Goal: Task Accomplishment & Management: Manage account settings

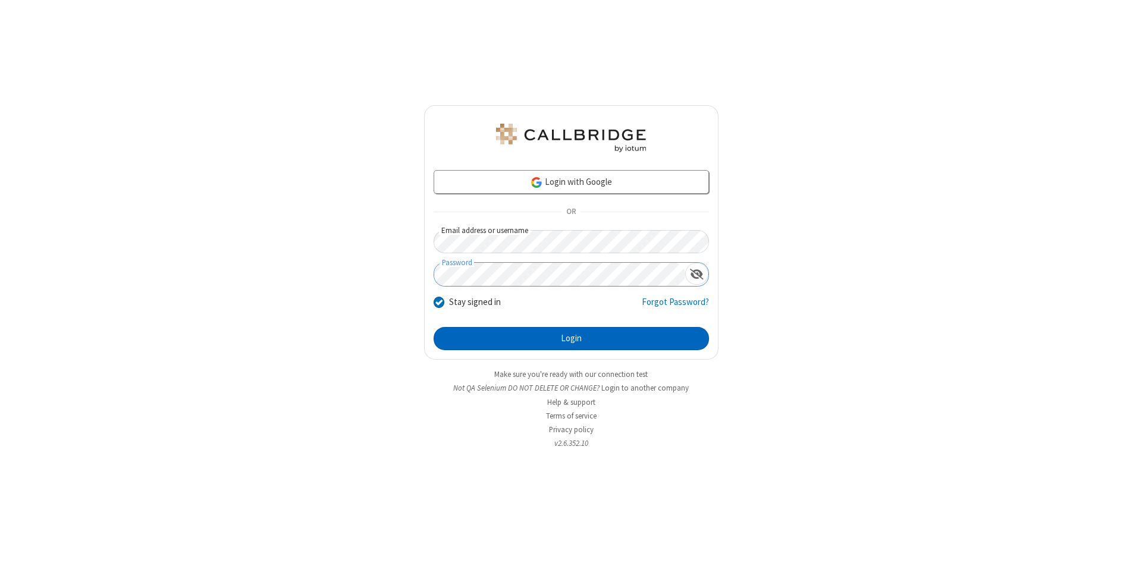
click at [571, 339] on button "Login" at bounding box center [571, 339] width 275 height 24
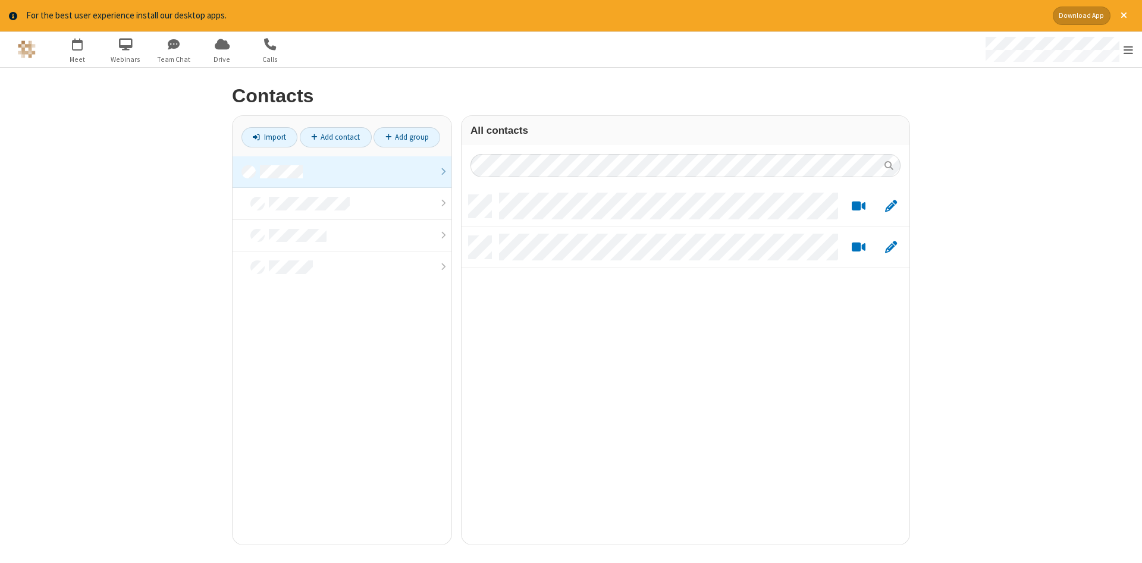
scroll to position [359, 448]
click at [342, 172] on link at bounding box center [342, 172] width 219 height 32
click at [335, 137] on link "Add contact" at bounding box center [336, 137] width 72 height 20
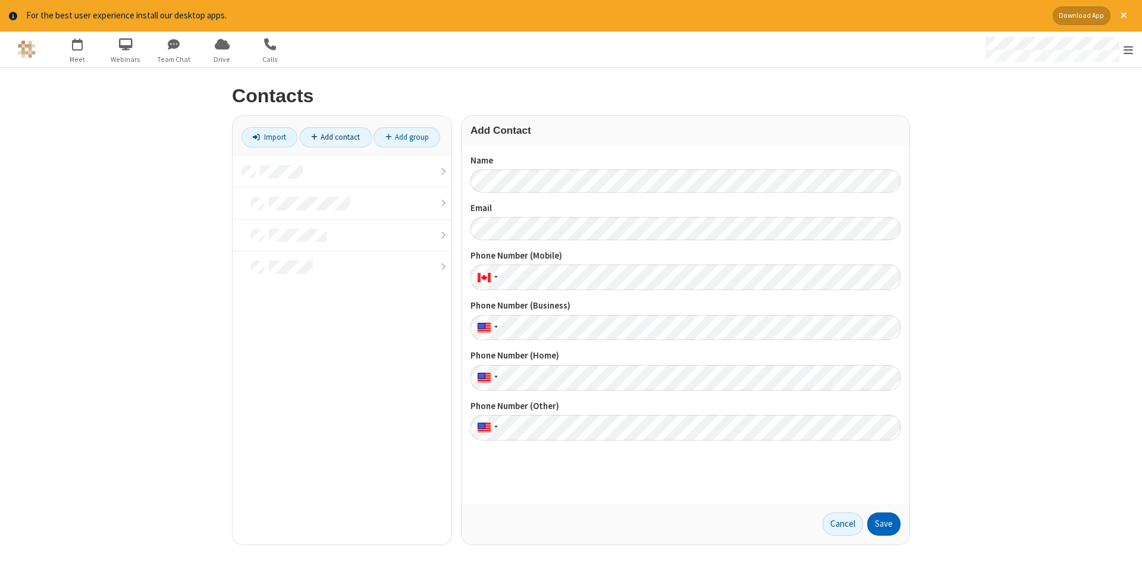
click at [884, 524] on button "Save" at bounding box center [883, 525] width 33 height 24
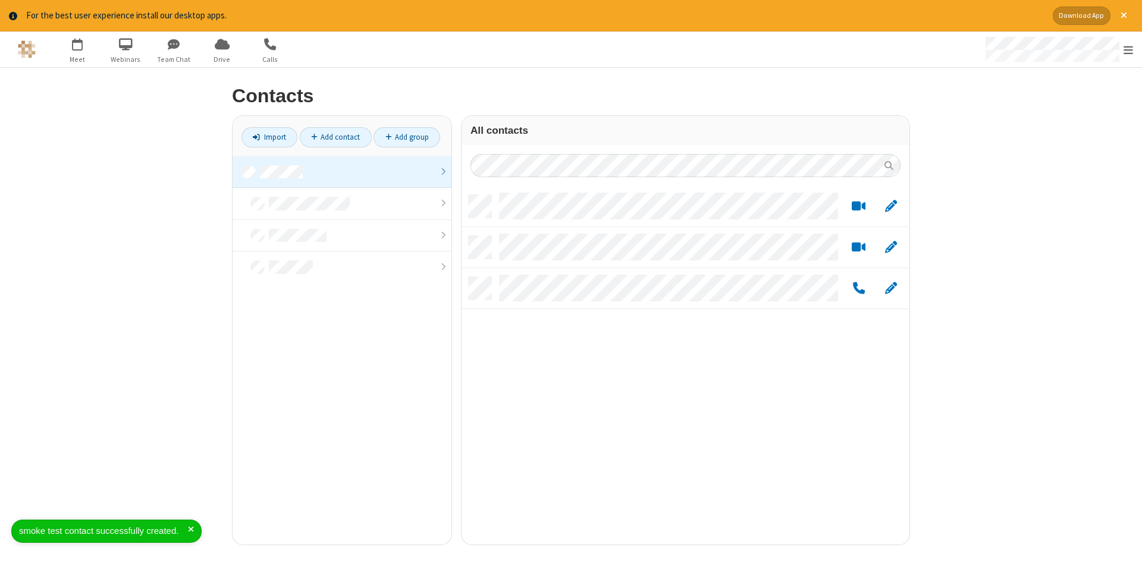
scroll to position [359, 448]
click at [335, 137] on link "Add contact" at bounding box center [336, 137] width 72 height 20
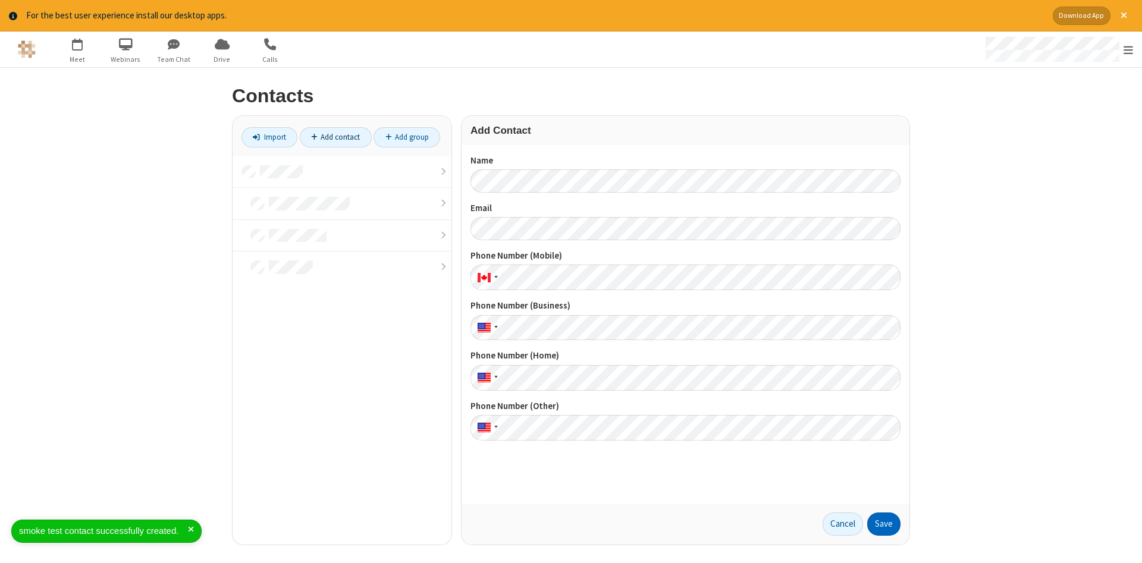
click at [884, 524] on button "Save" at bounding box center [883, 525] width 33 height 24
